Goal: Transaction & Acquisition: Obtain resource

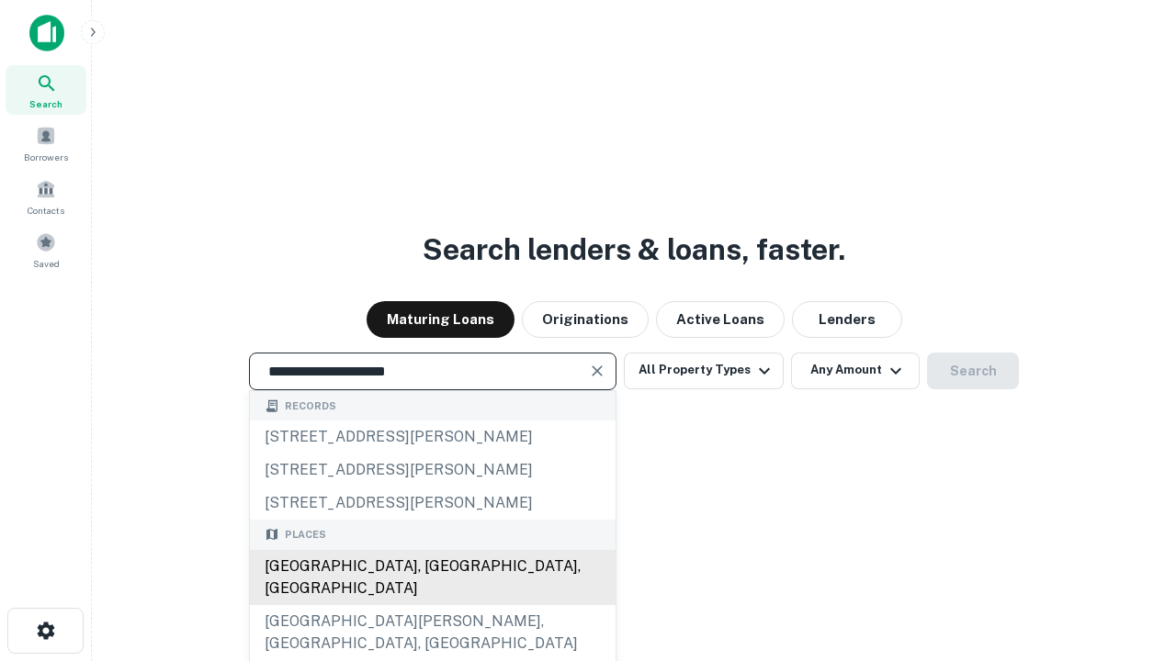
click at [432, 605] on div "[GEOGRAPHIC_DATA], [GEOGRAPHIC_DATA], [GEOGRAPHIC_DATA]" at bounding box center [433, 577] width 366 height 55
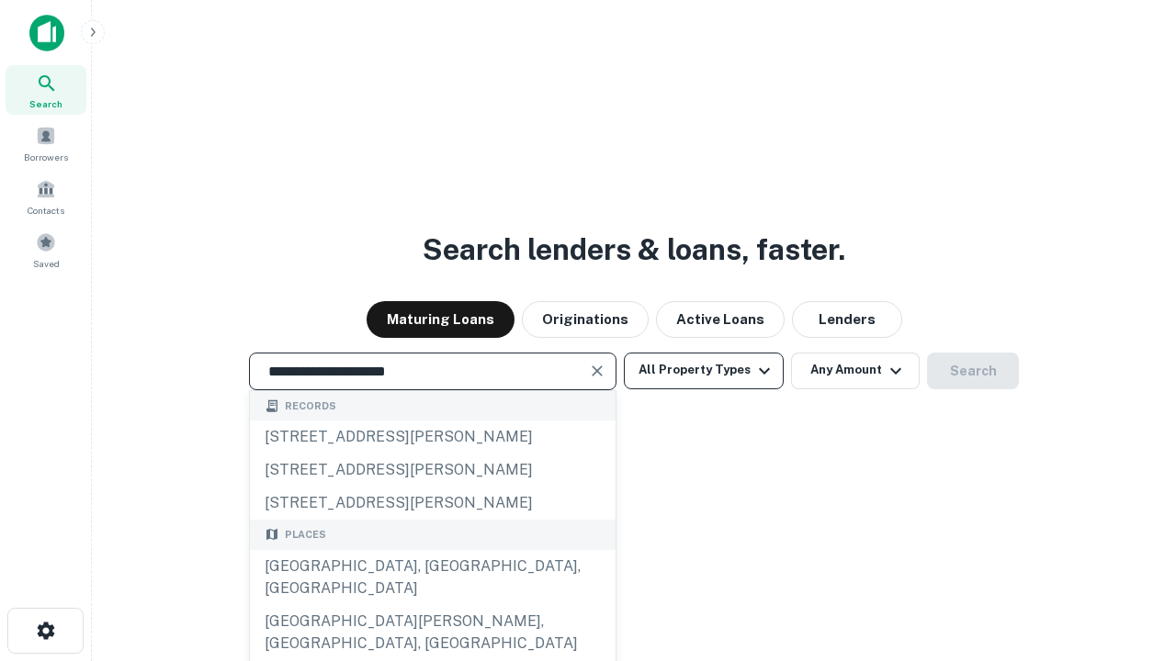
type input "**********"
click at [704, 370] on button "All Property Types" at bounding box center [704, 371] width 160 height 37
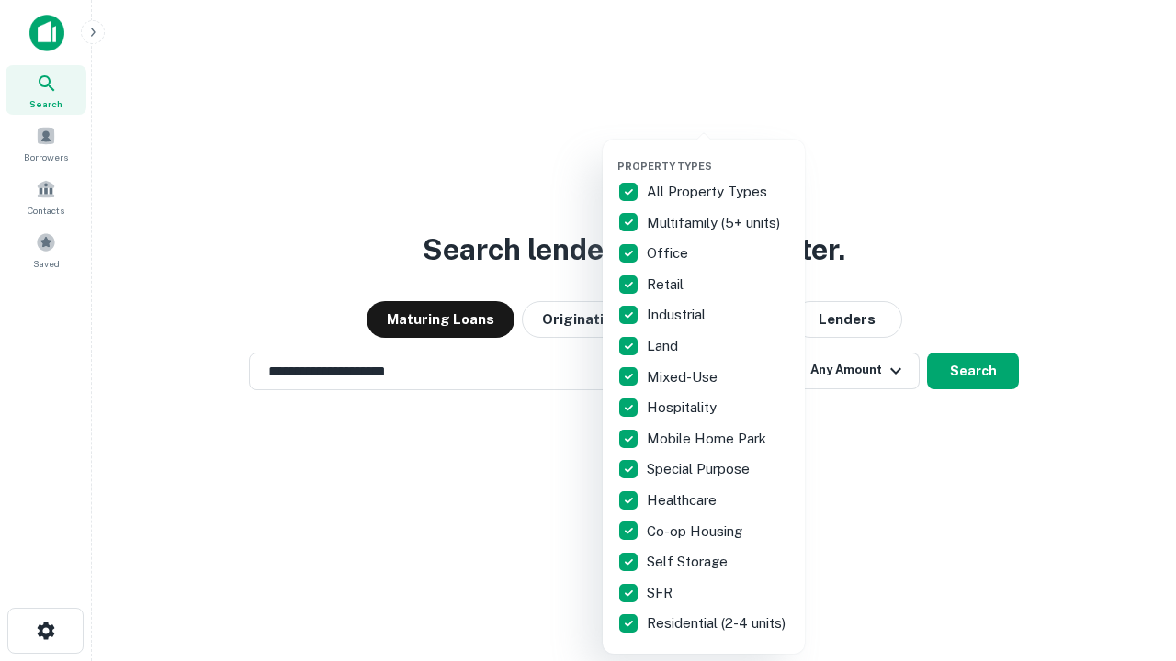
click at [718, 154] on button "button" at bounding box center [718, 154] width 202 height 1
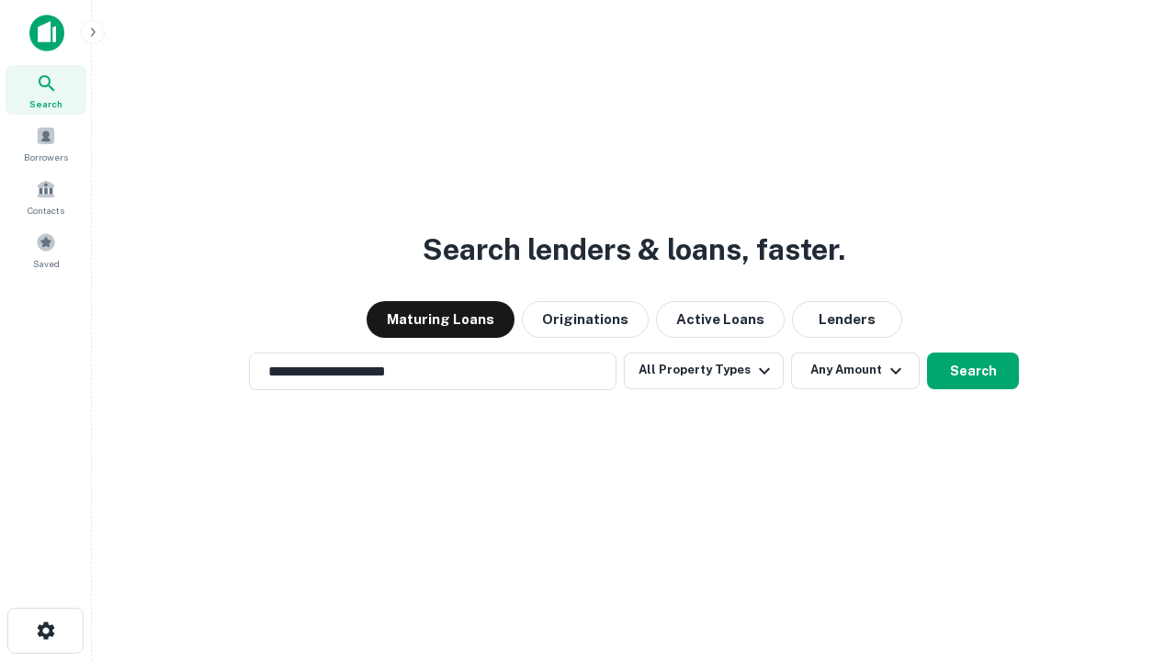
scroll to position [28, 0]
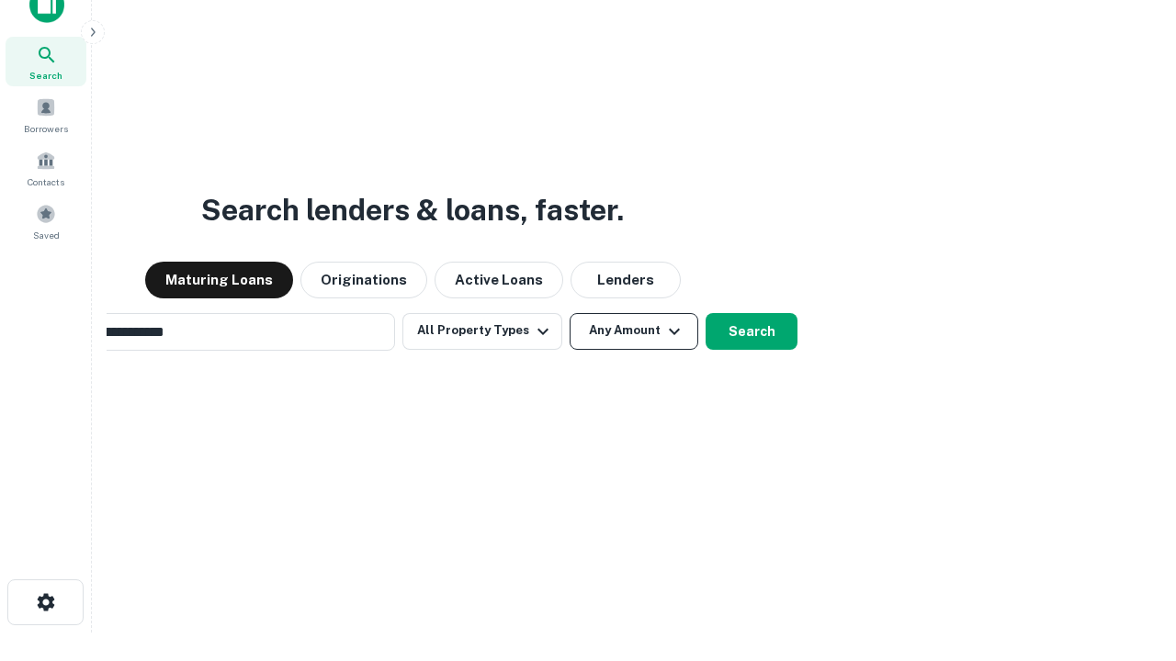
click at [570, 313] on button "Any Amount" at bounding box center [634, 331] width 129 height 37
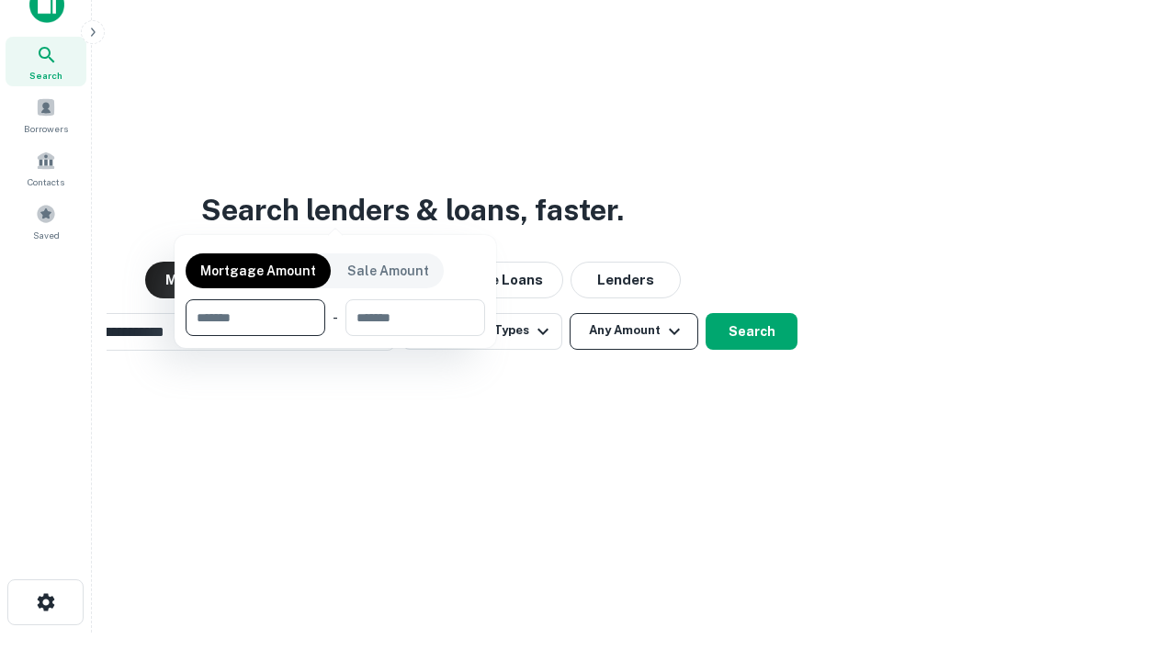
scroll to position [29, 0]
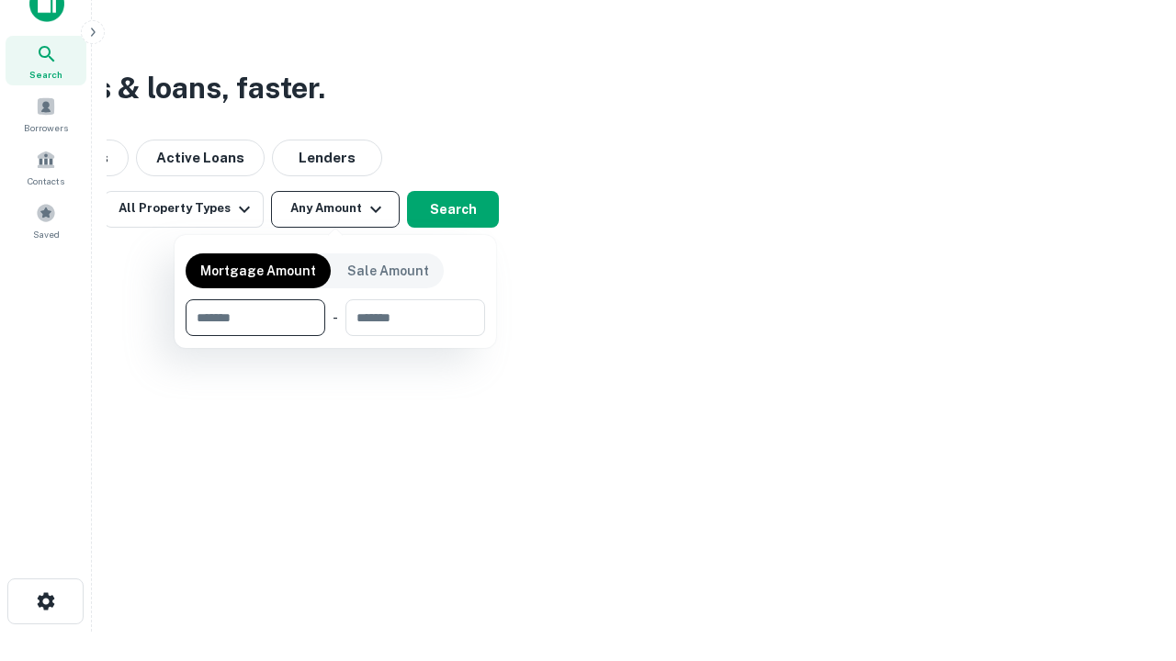
type input "*******"
click at [335, 336] on button "button" at bounding box center [335, 336] width 299 height 1
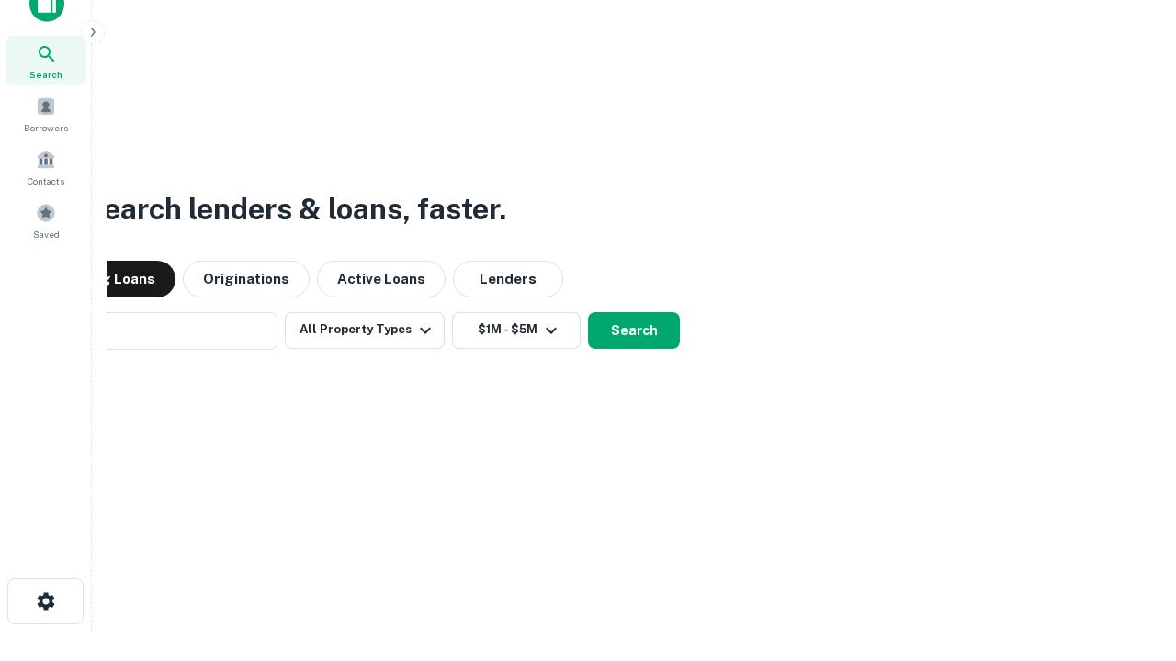
scroll to position [28, 0]
click at [588, 313] on button "Search" at bounding box center [634, 331] width 92 height 37
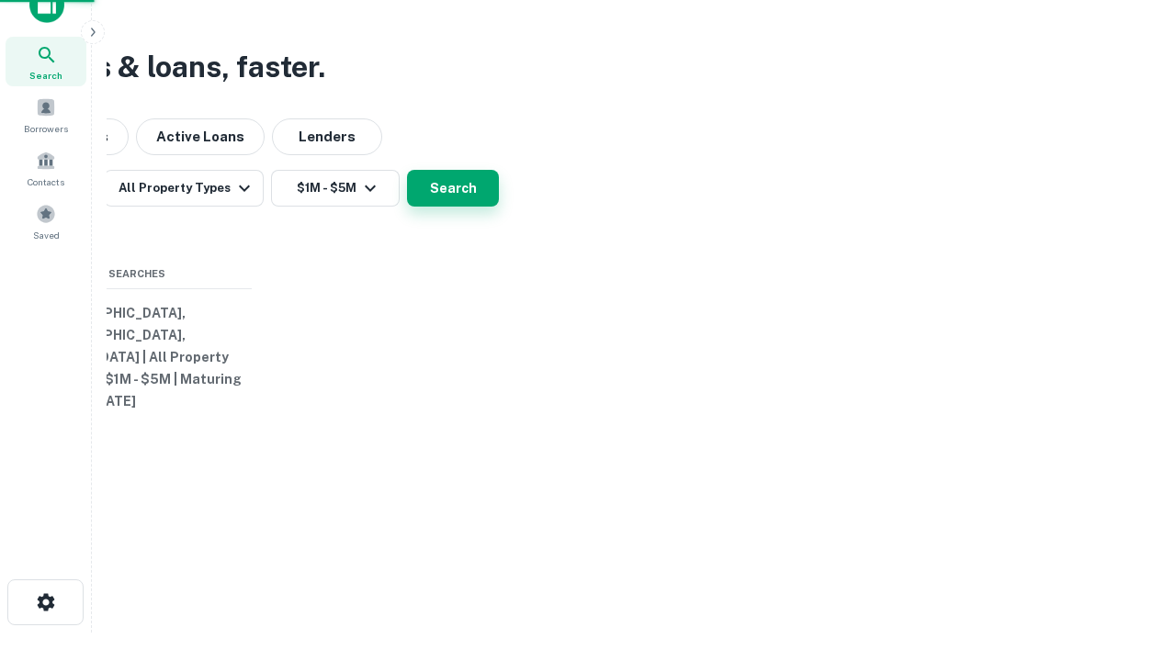
scroll to position [29, 0]
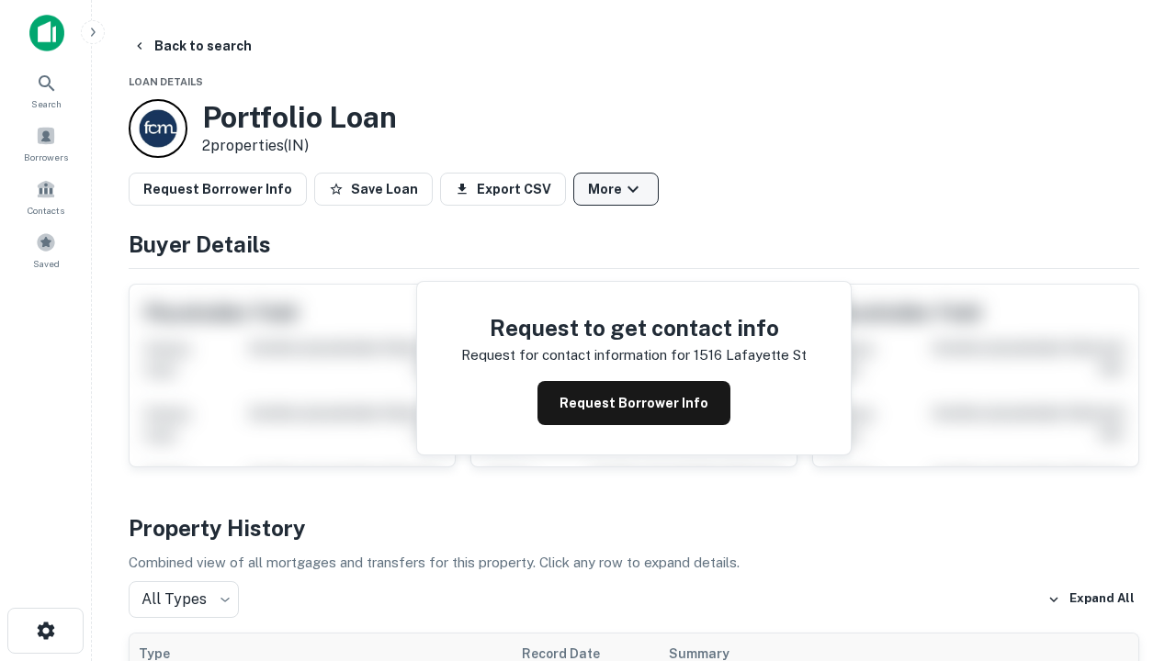
click at [616, 189] on button "More" at bounding box center [615, 189] width 85 height 33
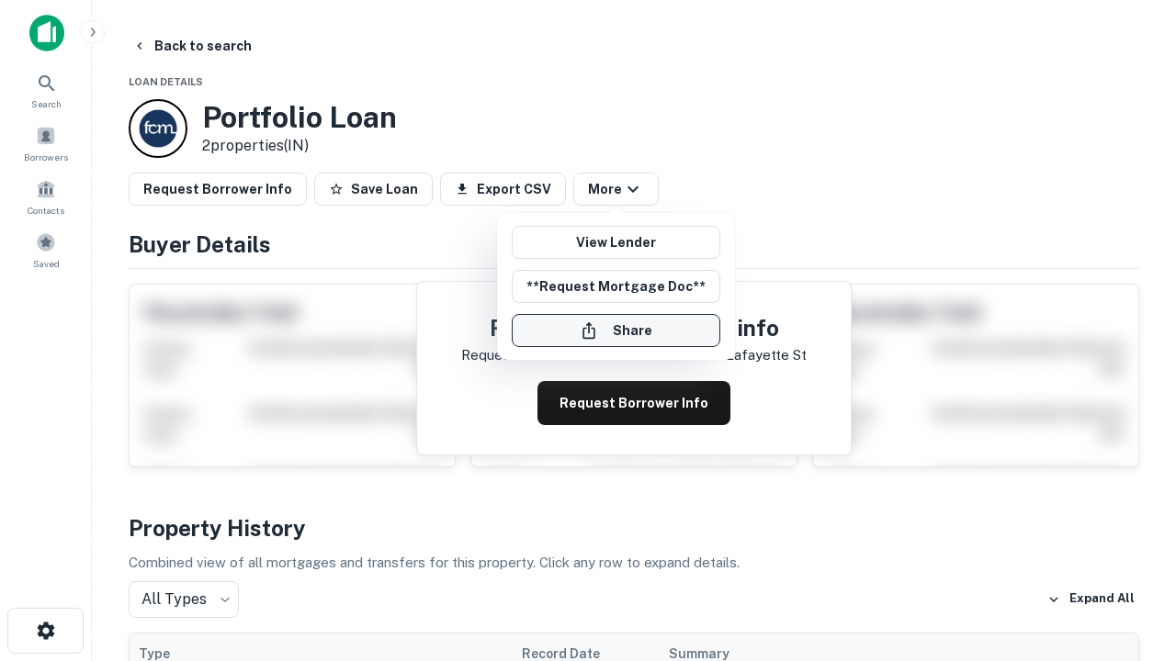
click at [616, 331] on button "Share" at bounding box center [616, 330] width 209 height 33
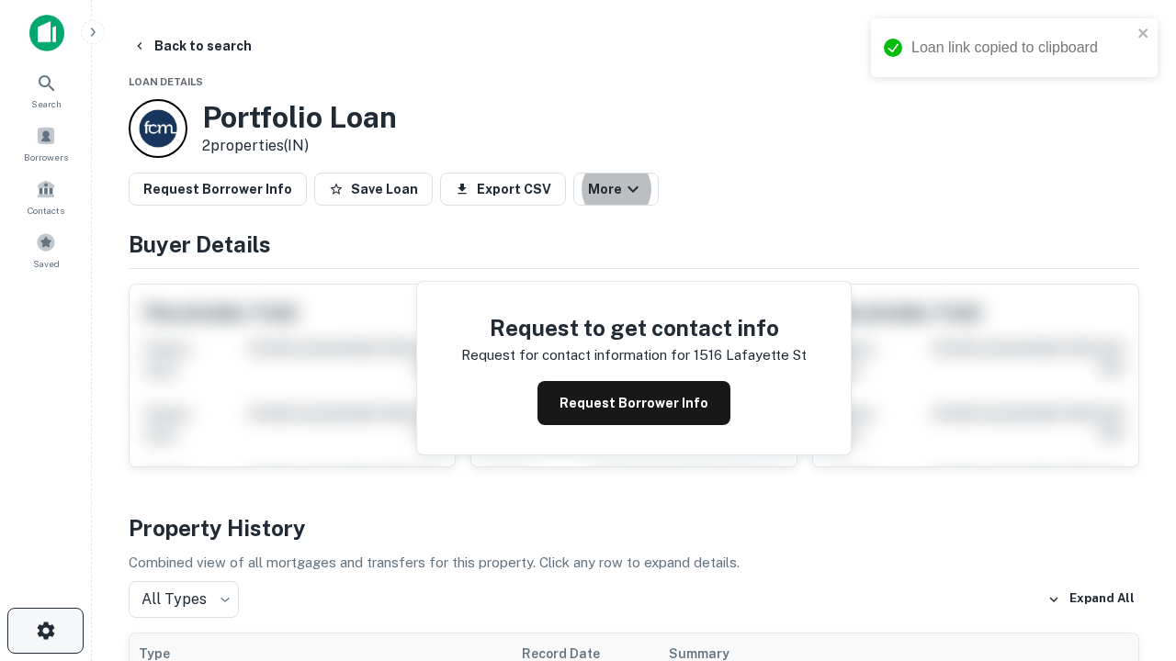
click at [45, 631] on icon "button" at bounding box center [46, 631] width 22 height 22
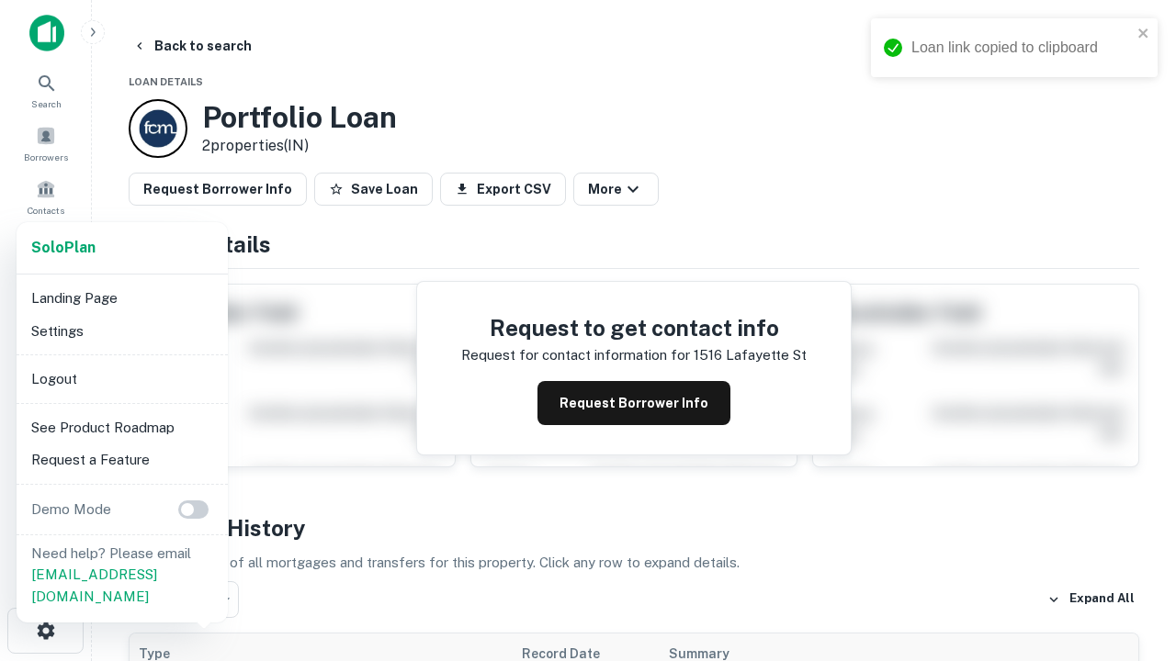
click at [121, 378] on li "Logout" at bounding box center [122, 379] width 197 height 33
